Goal: Check status: Check status

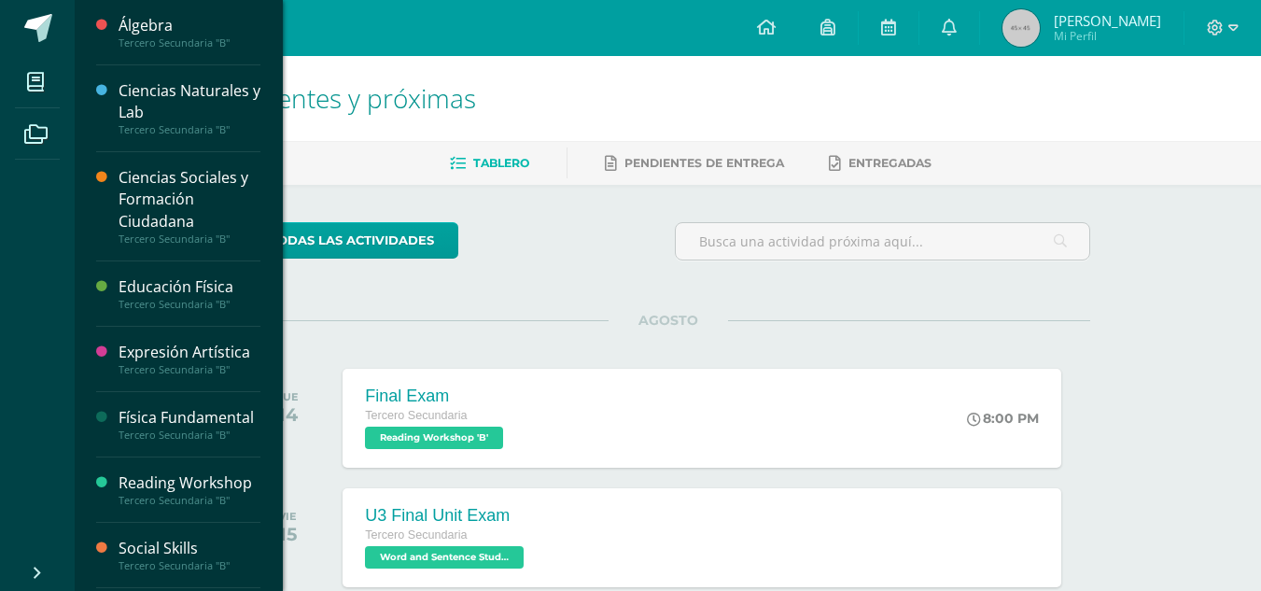
click at [152, 21] on div "Álgebra" at bounding box center [190, 25] width 142 height 21
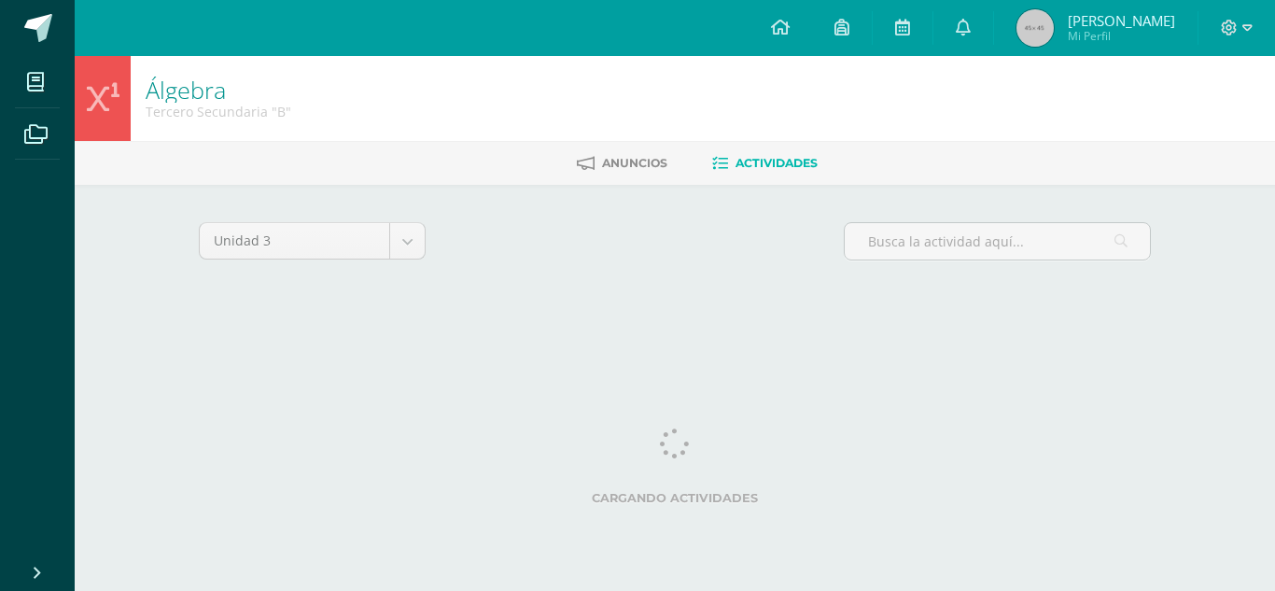
click at [1155, 38] on span "Mi Perfil" at bounding box center [1121, 36] width 107 height 16
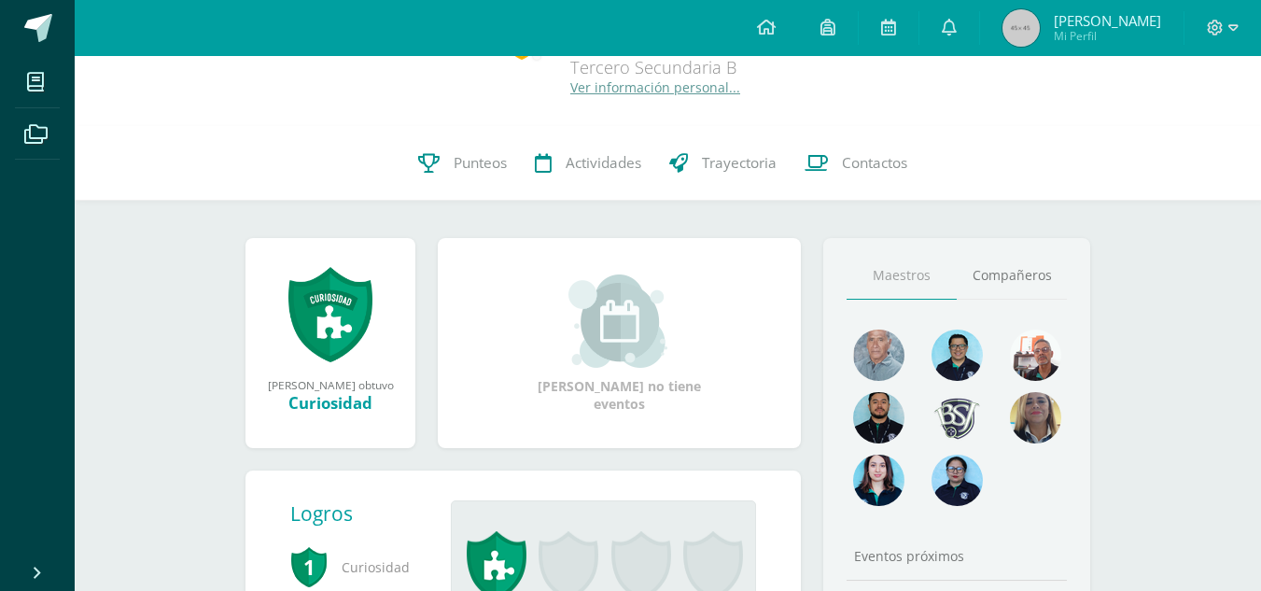
scroll to position [62, 0]
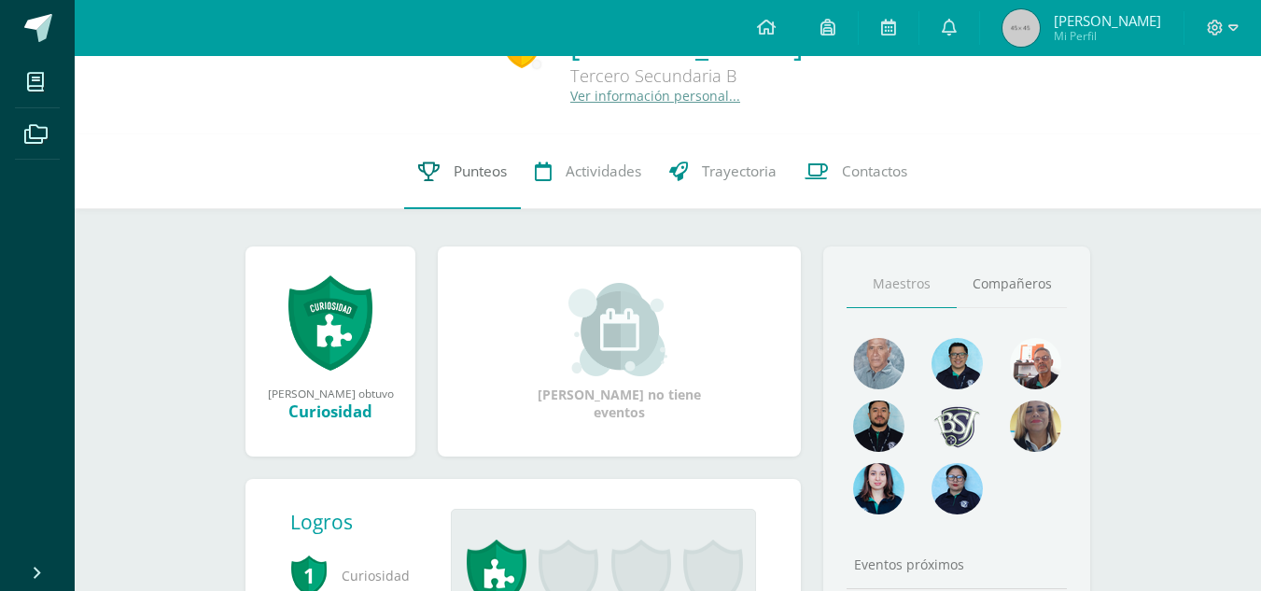
click at [486, 173] on span "Punteos" at bounding box center [480, 171] width 53 height 20
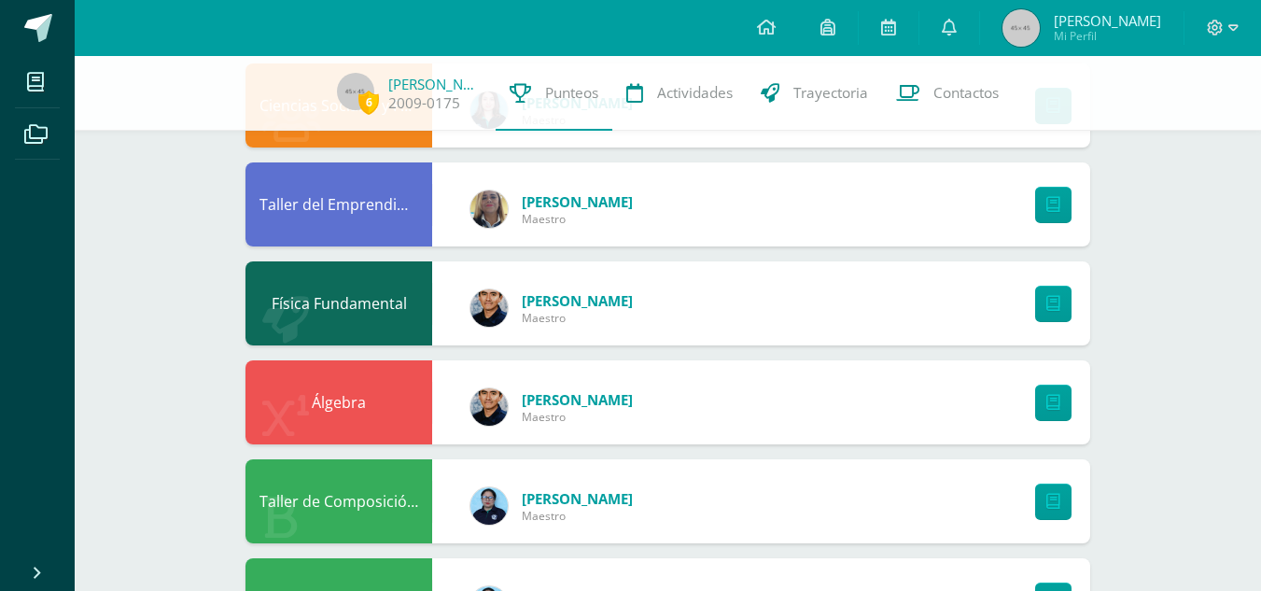
scroll to position [231, 0]
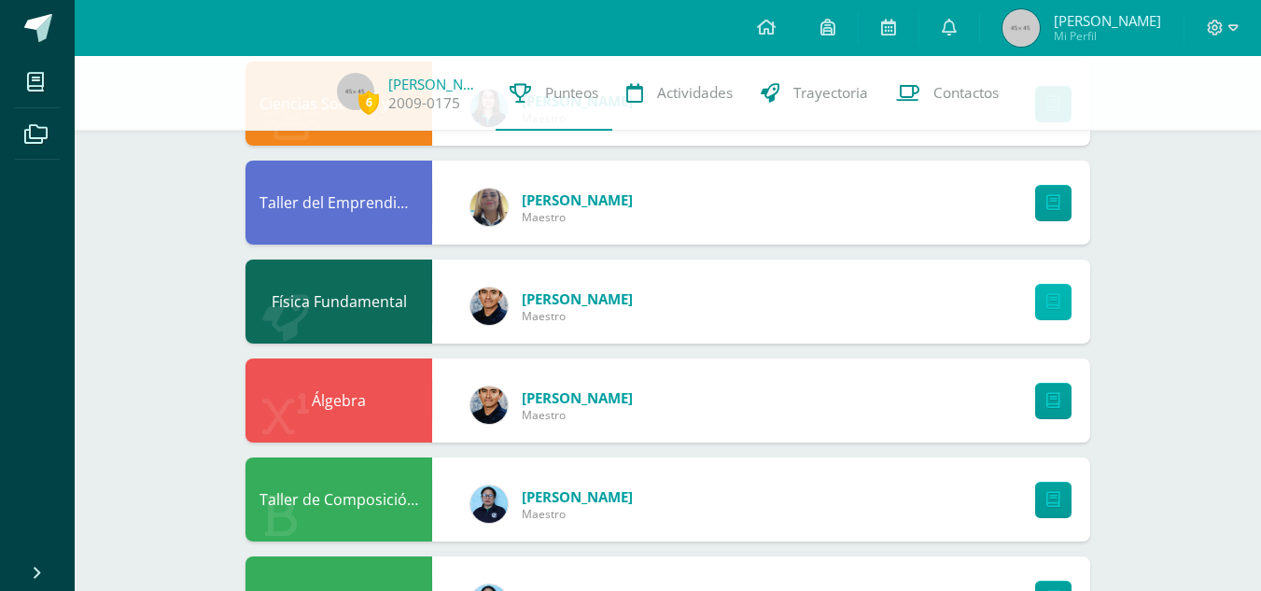
click at [1055, 304] on icon at bounding box center [1053, 302] width 14 height 16
click at [869, 290] on div "Física Fundamental Pablo Santisteban Maestro" at bounding box center [667, 301] width 845 height 84
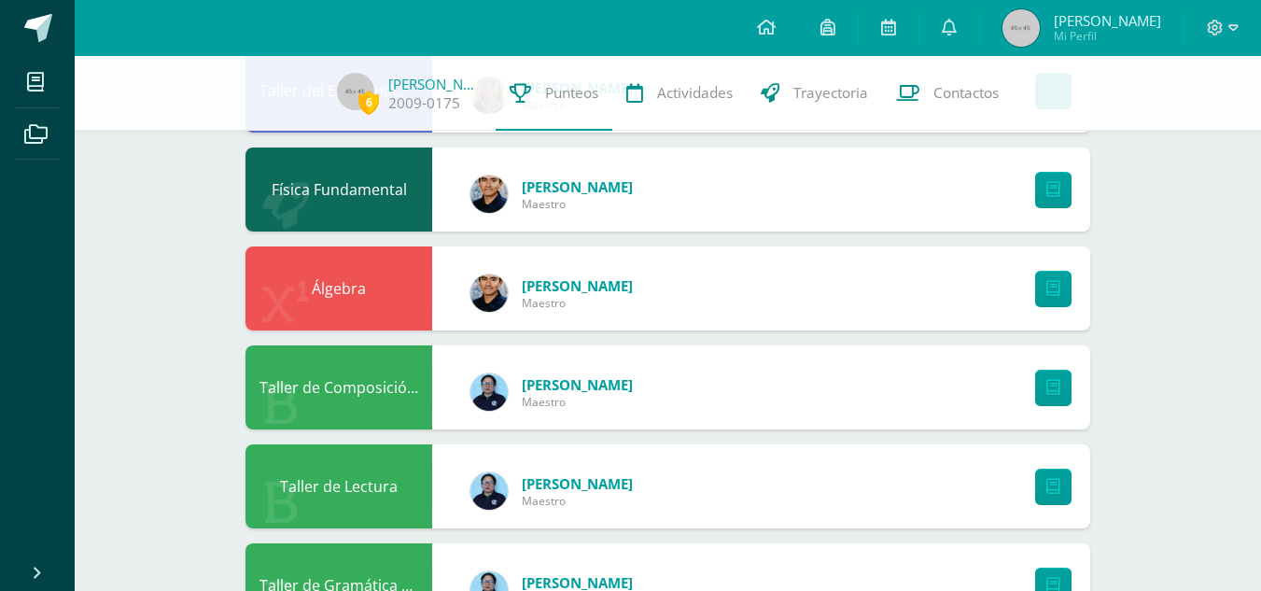
scroll to position [344, 0]
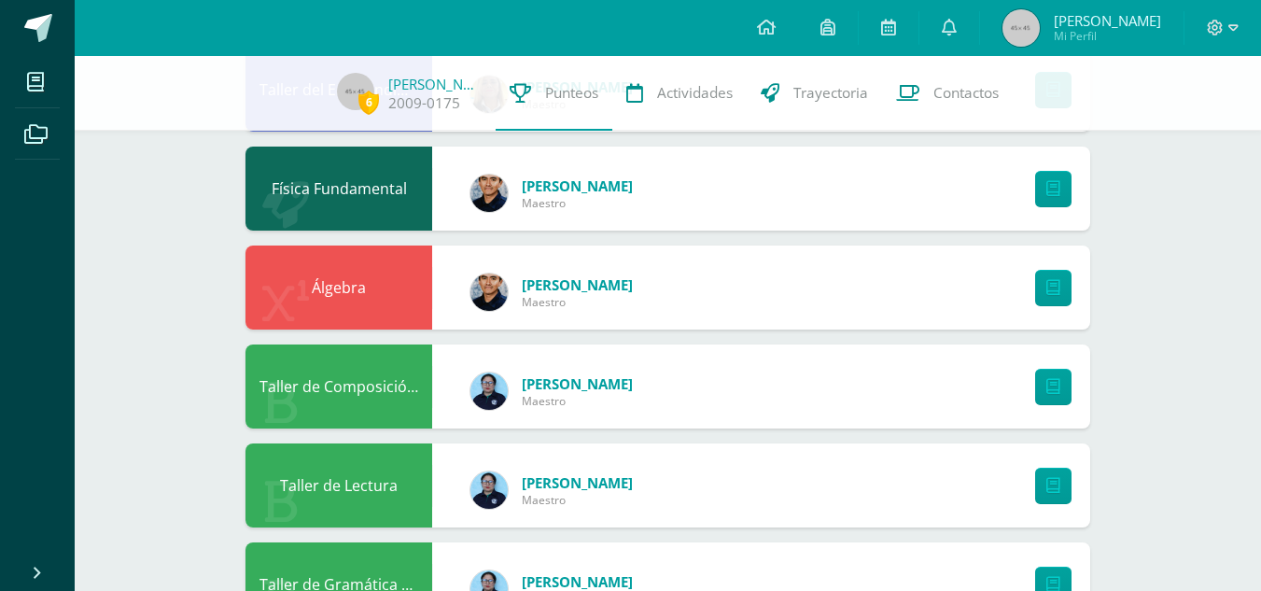
click at [713, 289] on div "Álgebra Pablo Santisteban Maestro" at bounding box center [667, 287] width 845 height 84
click at [313, 288] on div "Álgebra" at bounding box center [338, 287] width 187 height 84
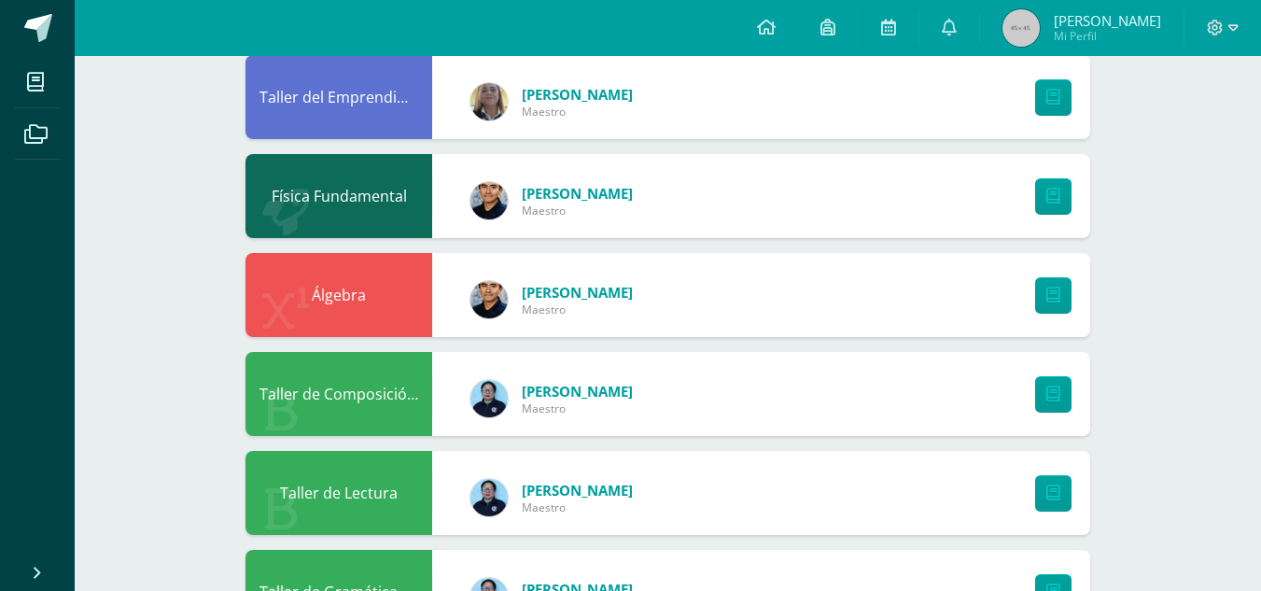
scroll to position [0, 0]
